Goal: Navigation & Orientation: Go to known website

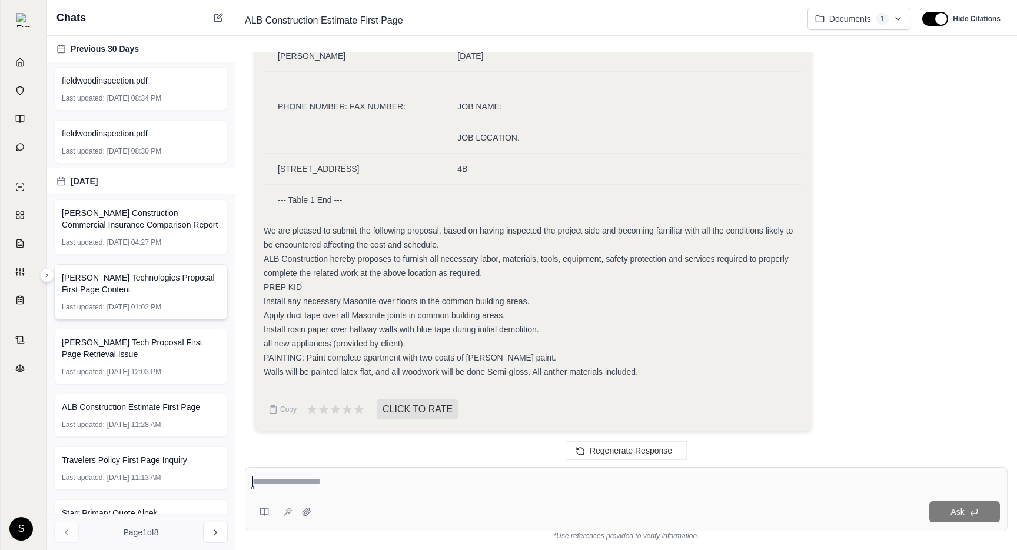
click at [52, 273] on button at bounding box center [47, 275] width 14 height 14
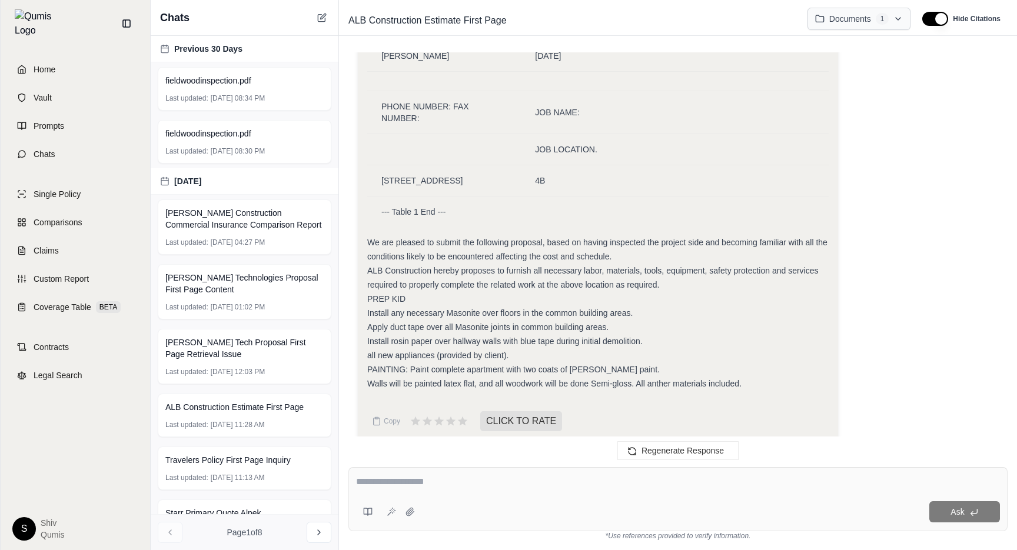
click at [850, 12] on html "Home Vault Prompts Chats Single Policy Comparisons Claims Custom Report Coverag…" at bounding box center [508, 275] width 1017 height 550
click at [865, 201] on html "Home Vault Prompts Chats Single Policy Comparisons Claims Custom Report Coverag…" at bounding box center [508, 275] width 1017 height 550
click at [865, 25] on html "Home Vault Prompts Chats Single Policy Comparisons Claims Custom Report Coverag…" at bounding box center [508, 275] width 1017 height 550
click at [854, 207] on html "Home Vault Prompts Chats Single Policy Comparisons Claims Custom Report Coverag…" at bounding box center [508, 275] width 1017 height 550
click at [883, 16] on html "Home Vault Prompts Chats Single Policy Comparisons Claims Custom Report Coverag…" at bounding box center [508, 275] width 1017 height 550
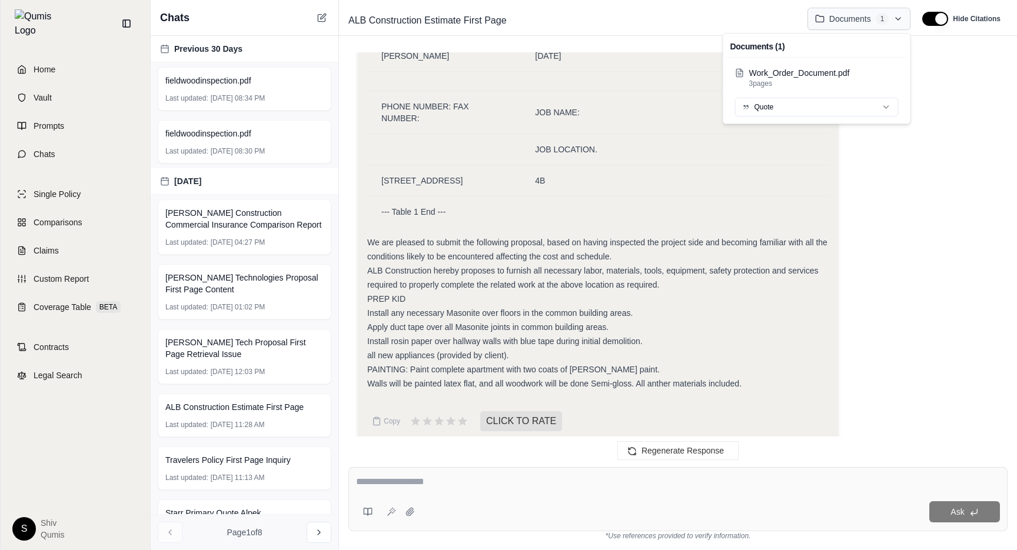
click at [883, 16] on html "Home Vault Prompts Chats Single Policy Comparisons Claims Custom Report Coverag…" at bounding box center [508, 275] width 1017 height 550
click at [124, 28] on button at bounding box center [126, 23] width 19 height 19
